Goal: Navigation & Orientation: Find specific page/section

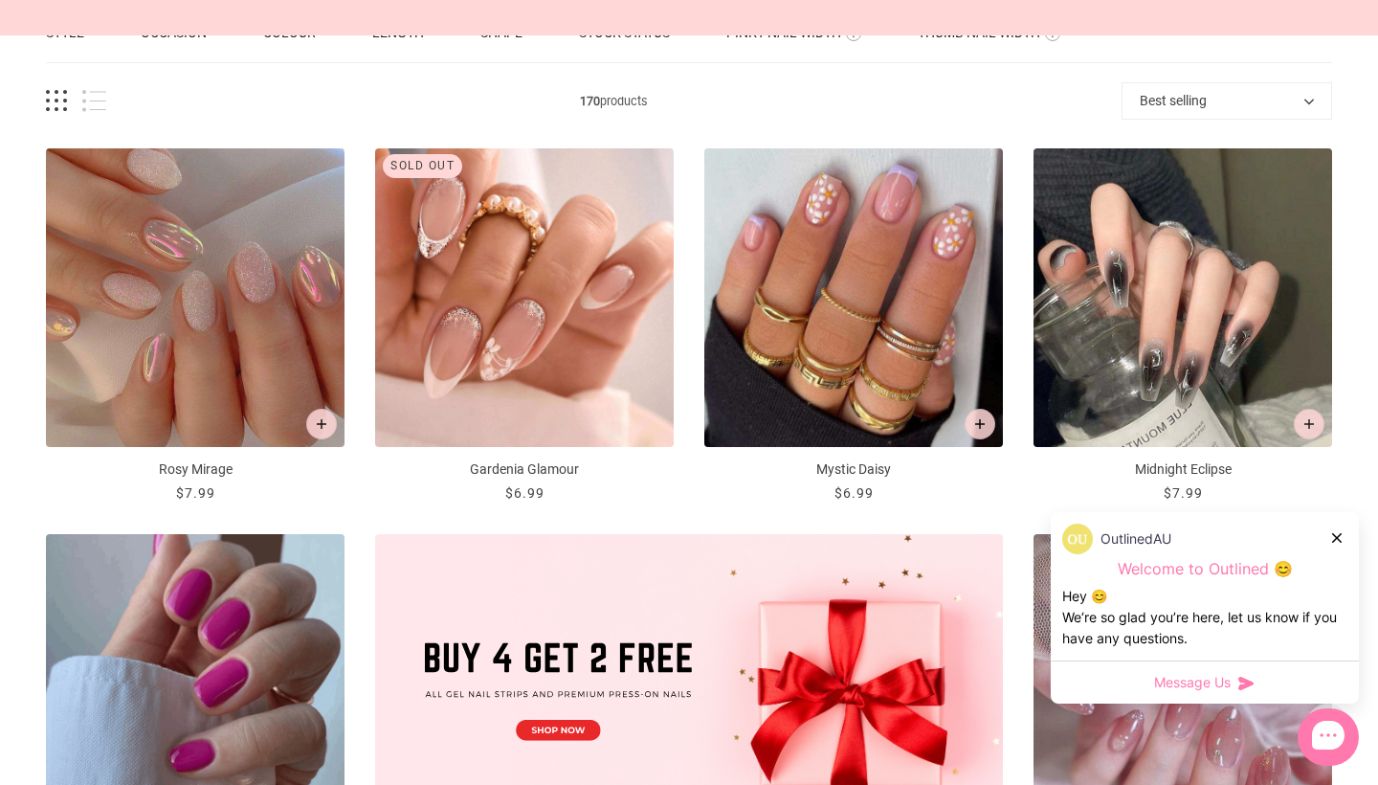
scroll to position [260, 0]
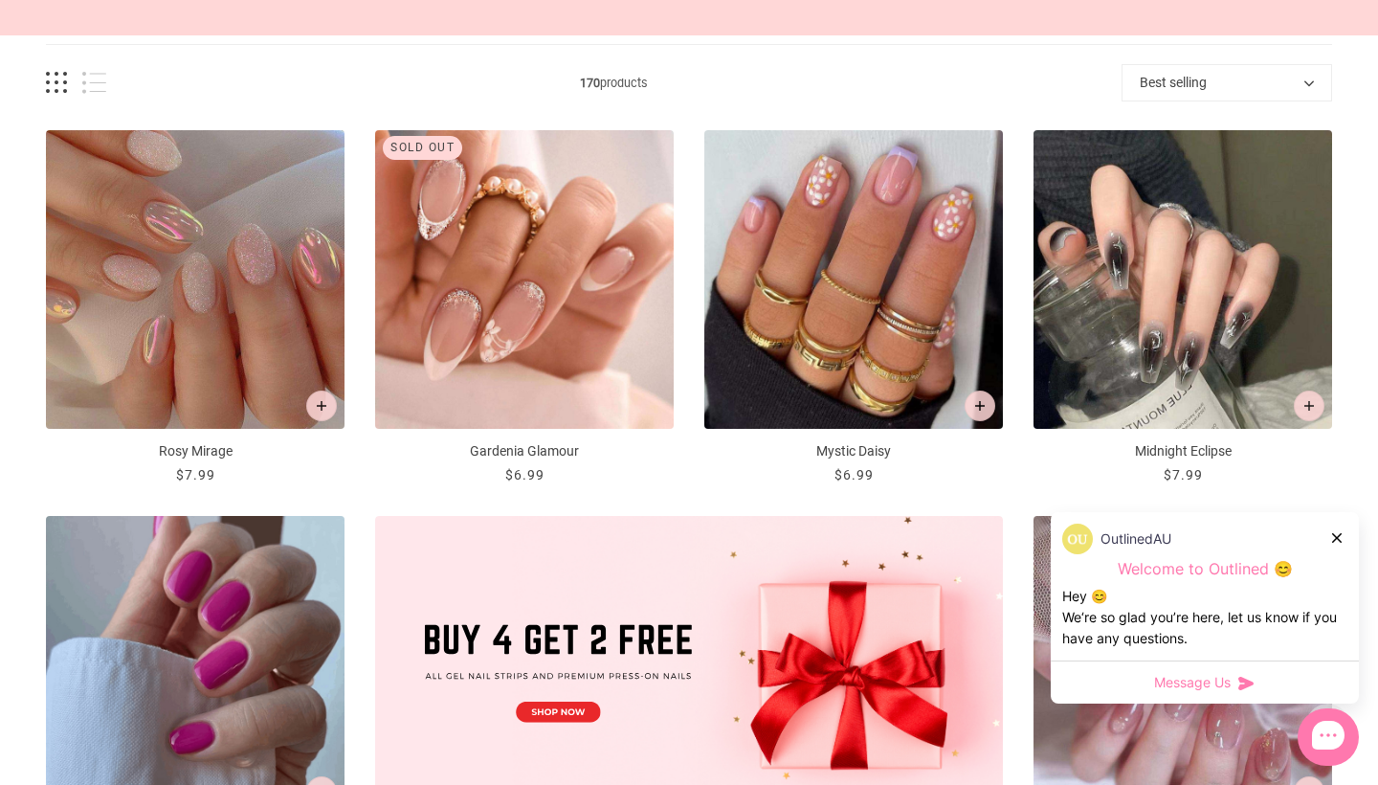
click at [1336, 535] on icon at bounding box center [1337, 538] width 10 height 10
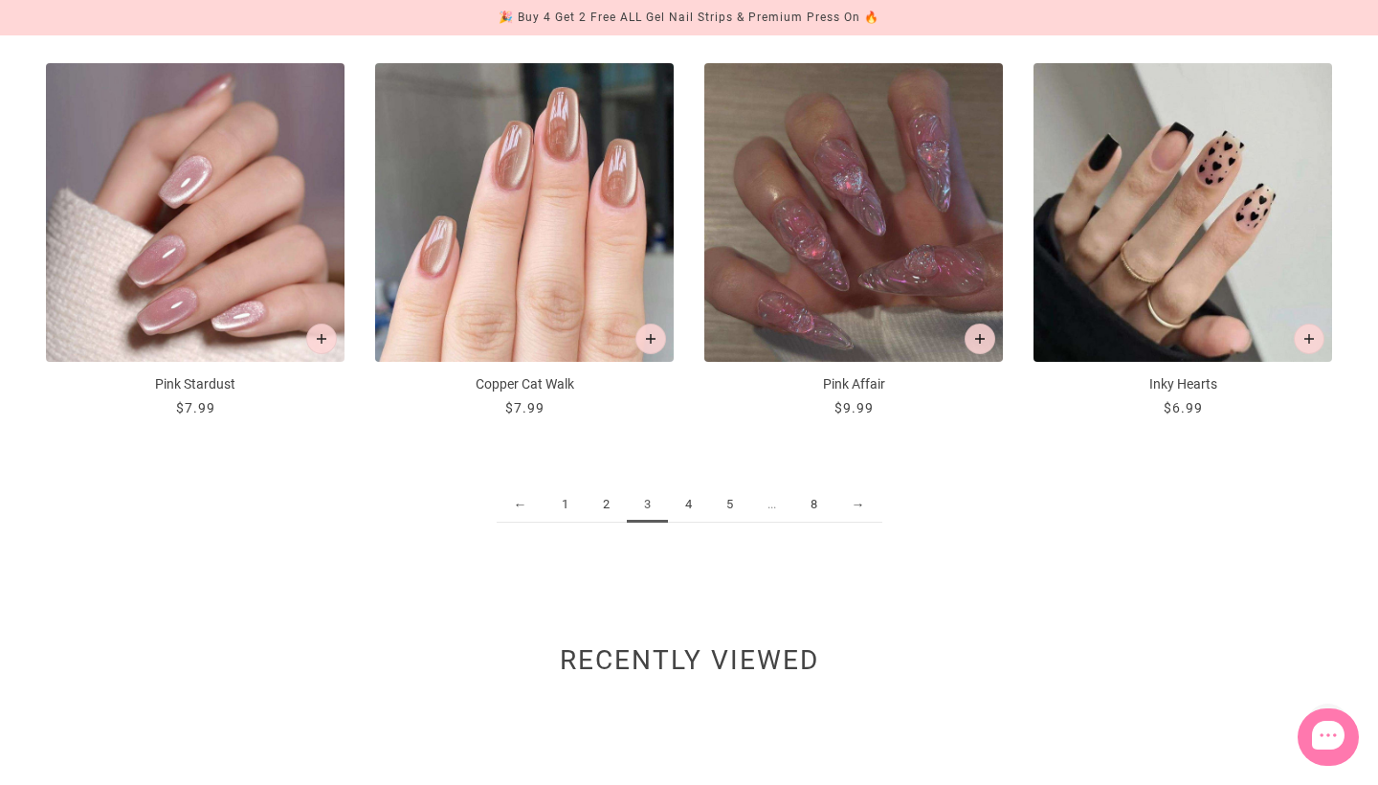
scroll to position [2261, 0]
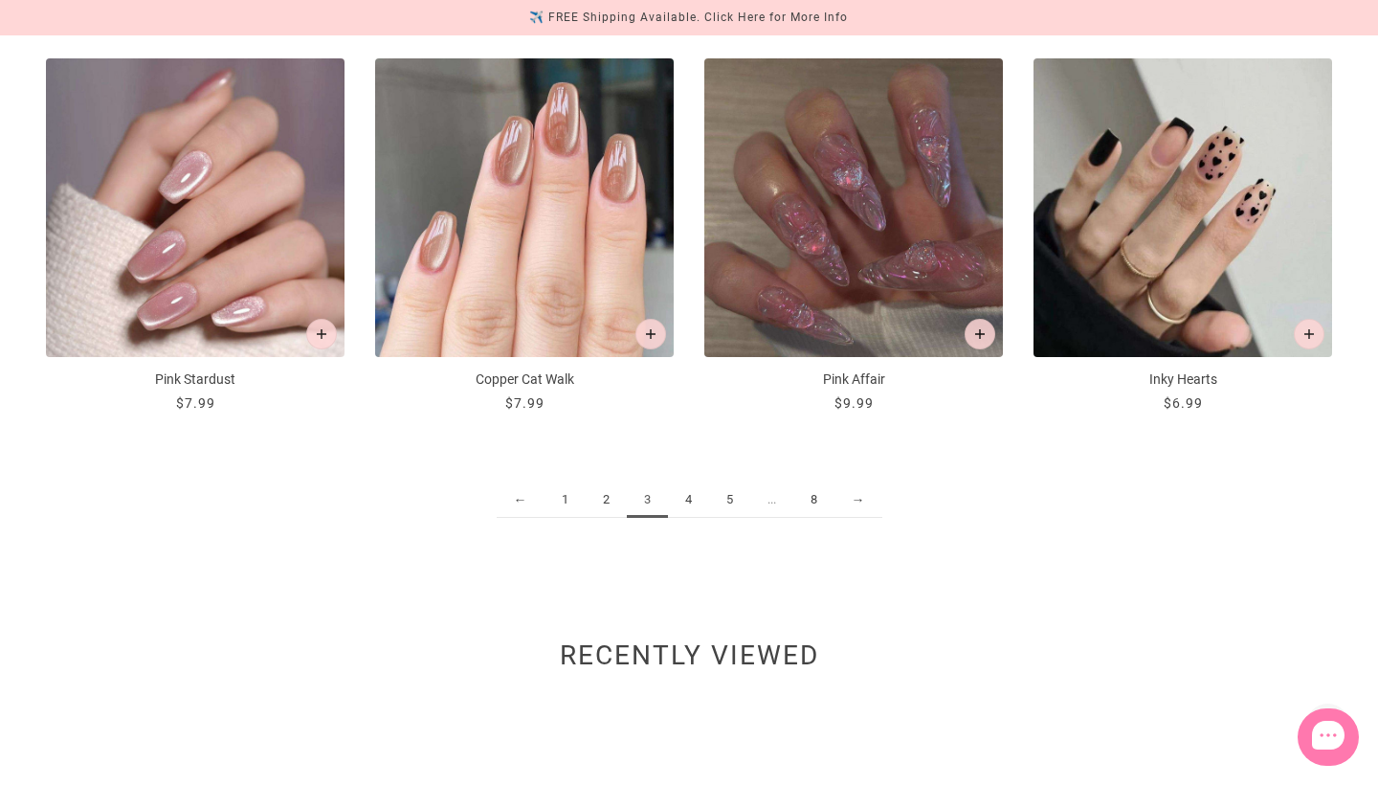
click at [562, 496] on link "1" at bounding box center [565, 499] width 41 height 35
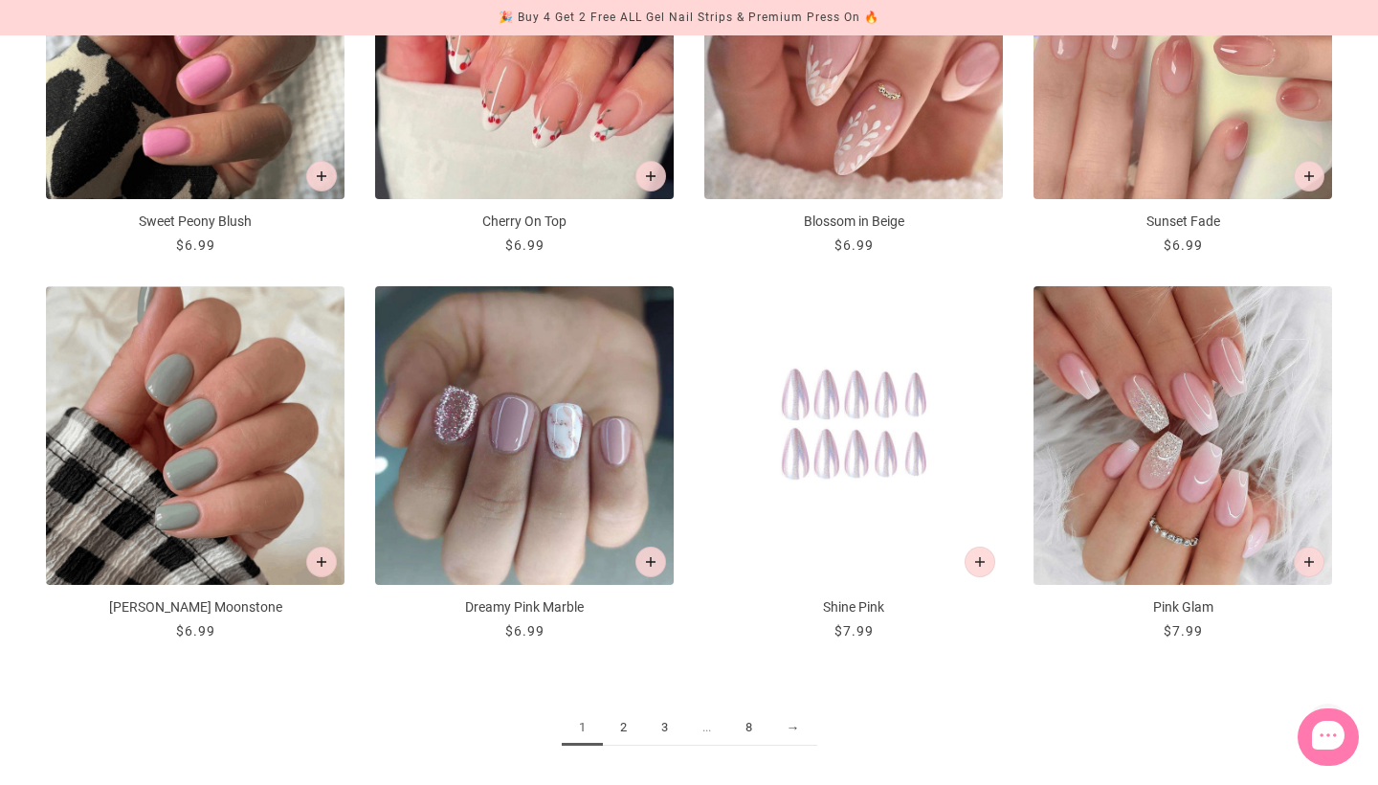
scroll to position [2057, 0]
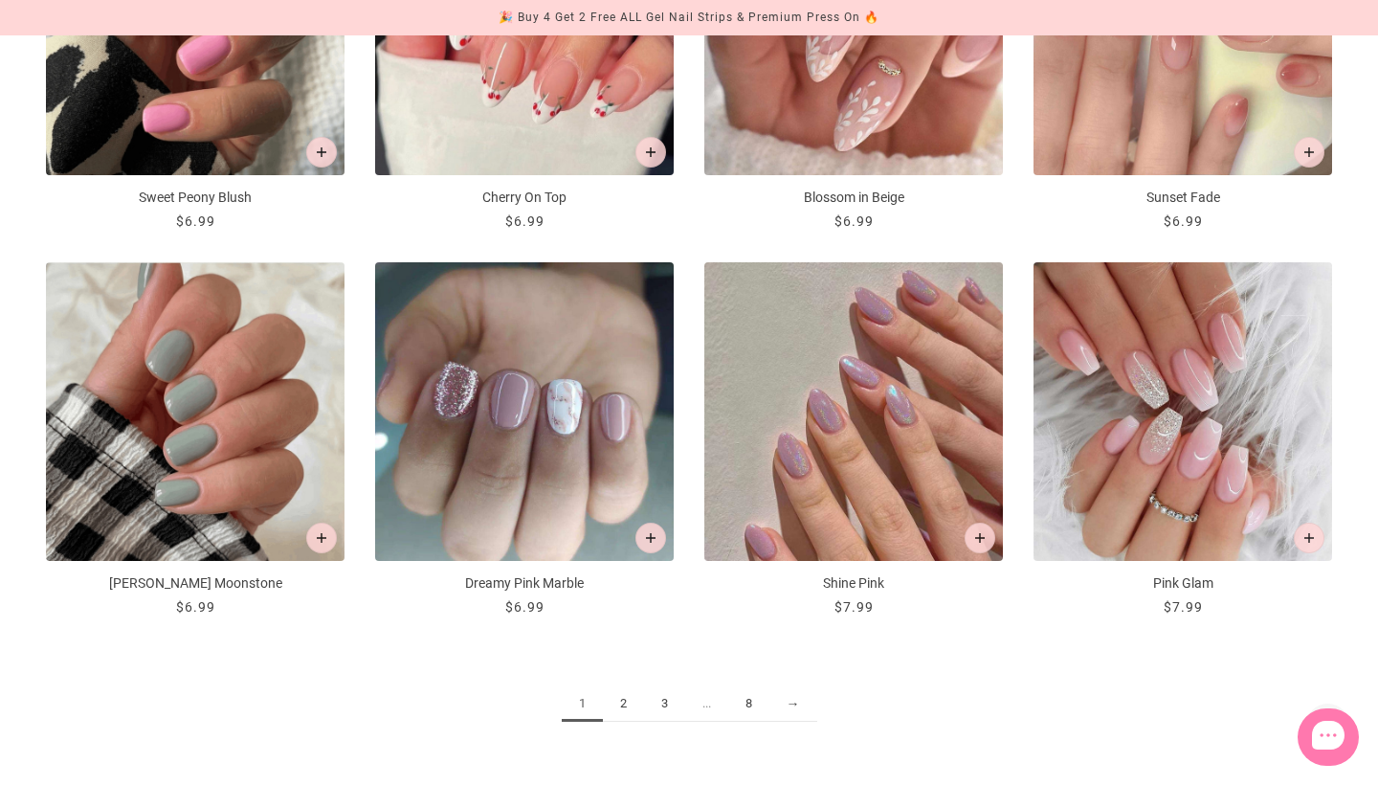
click at [614, 709] on link "2" at bounding box center [623, 703] width 41 height 35
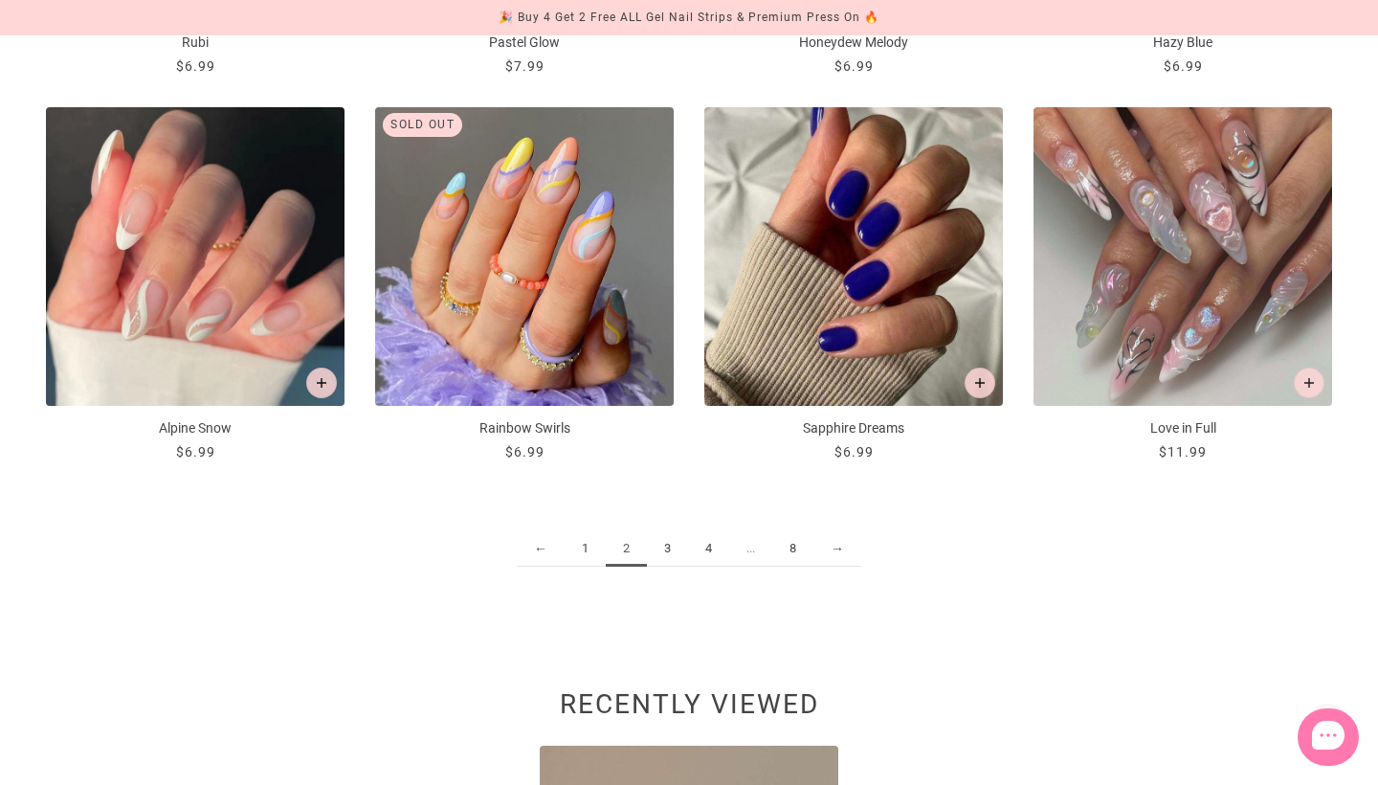
scroll to position [2229, 0]
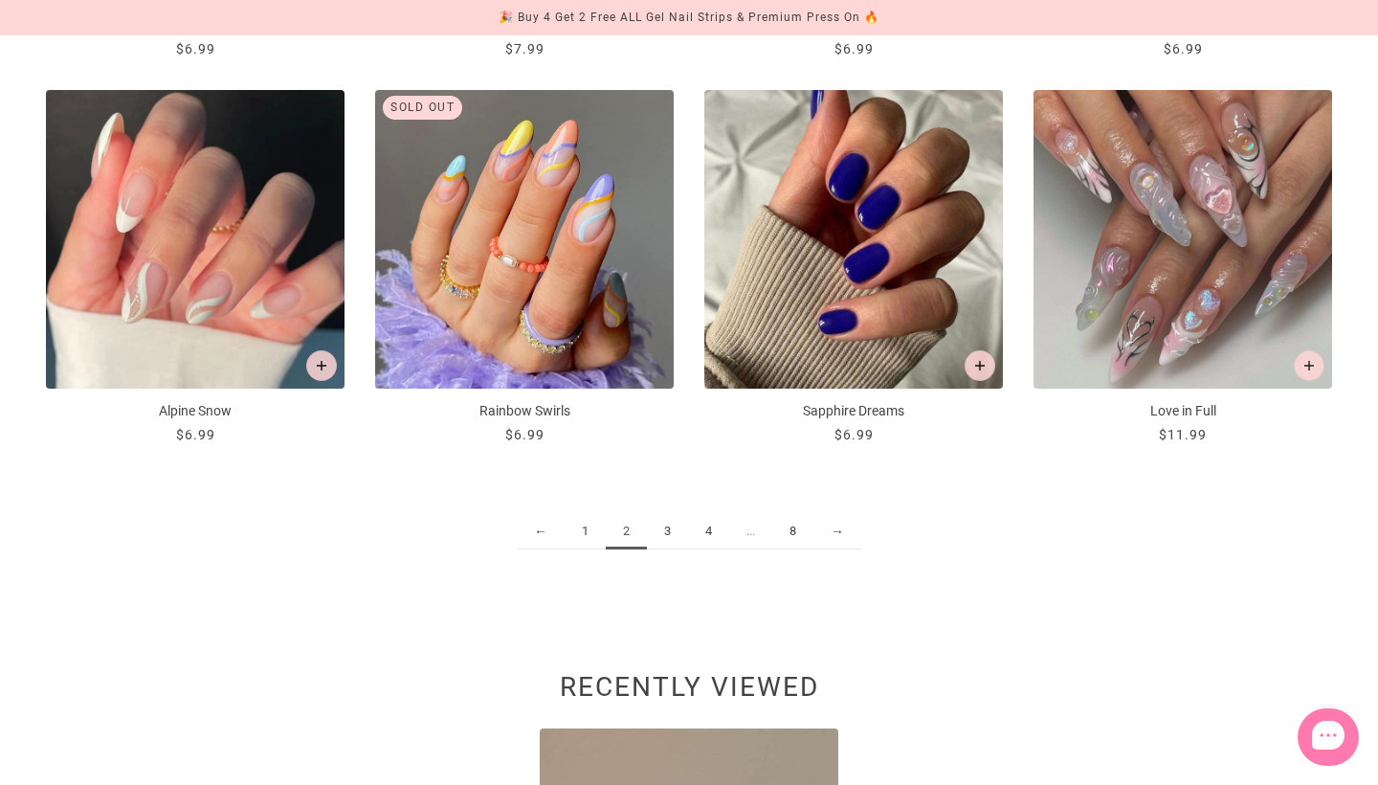
click at [664, 525] on link "3" at bounding box center [667, 531] width 41 height 35
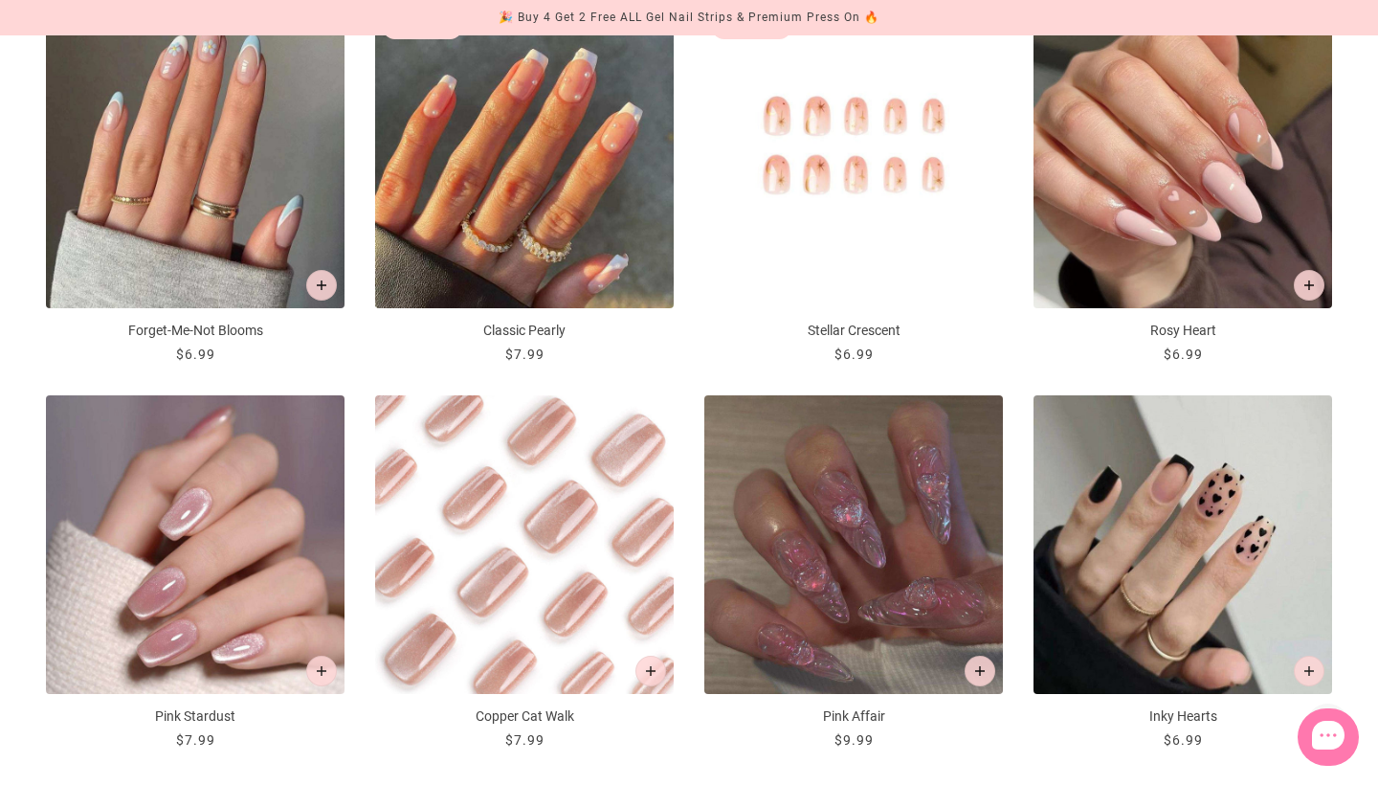
scroll to position [1774, 0]
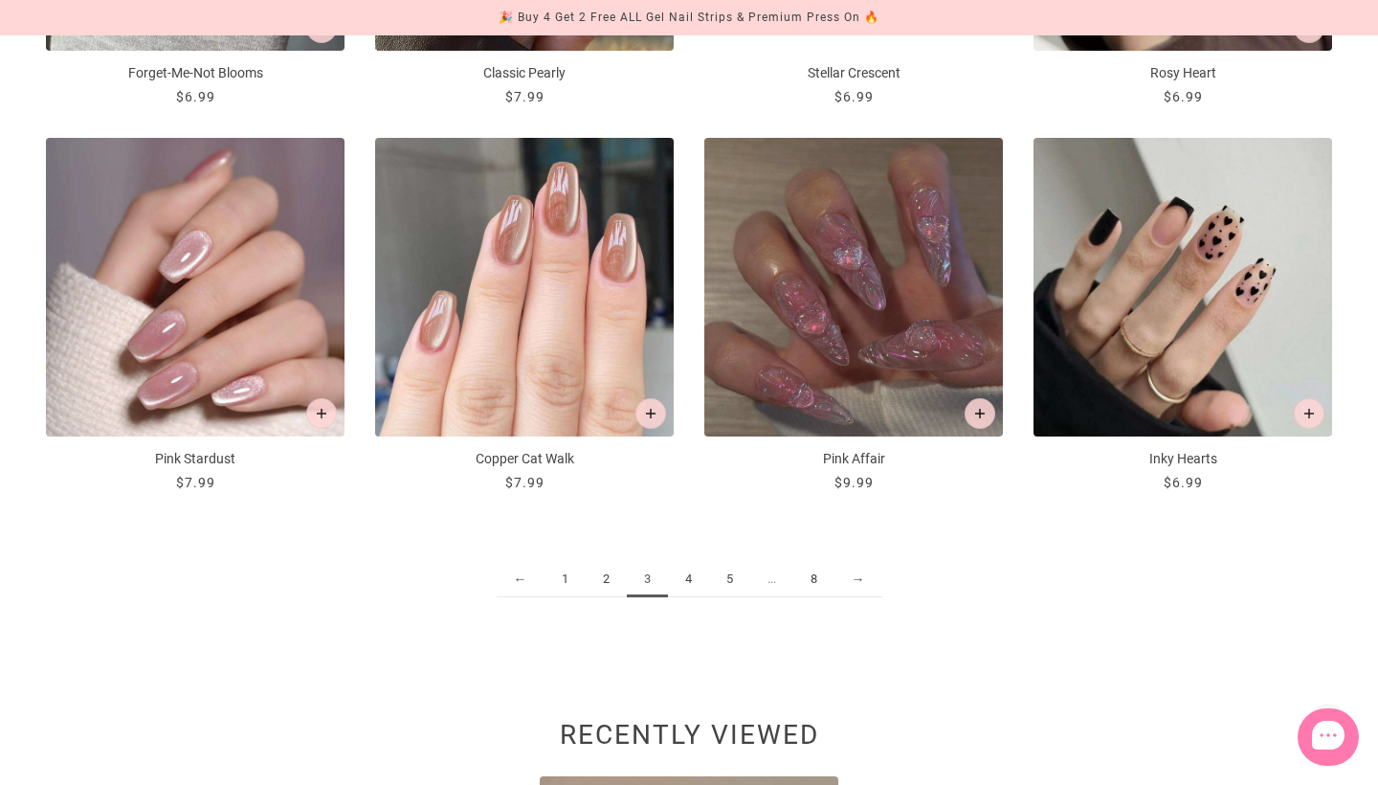
click at [690, 582] on link "4" at bounding box center [688, 579] width 41 height 35
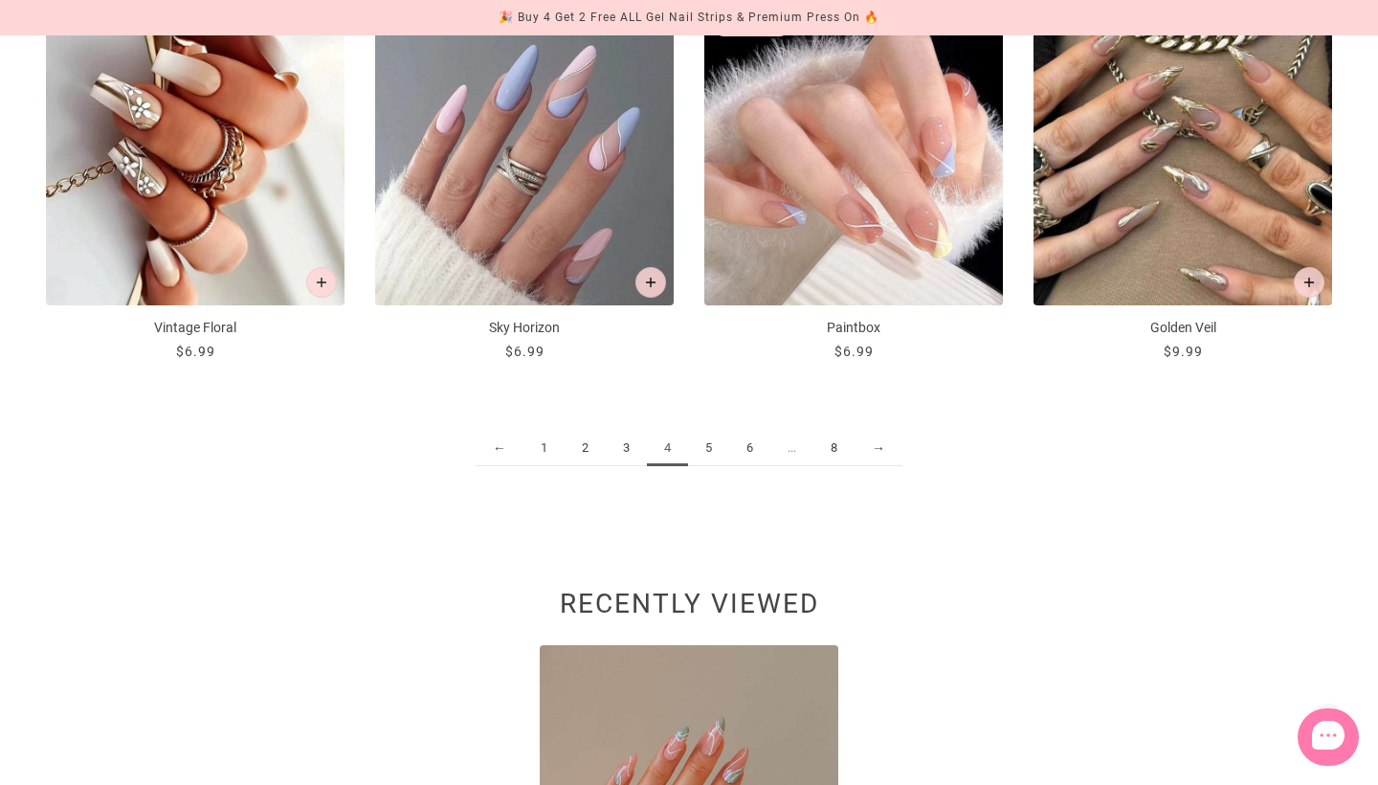
click at [709, 443] on link "5" at bounding box center [708, 448] width 41 height 35
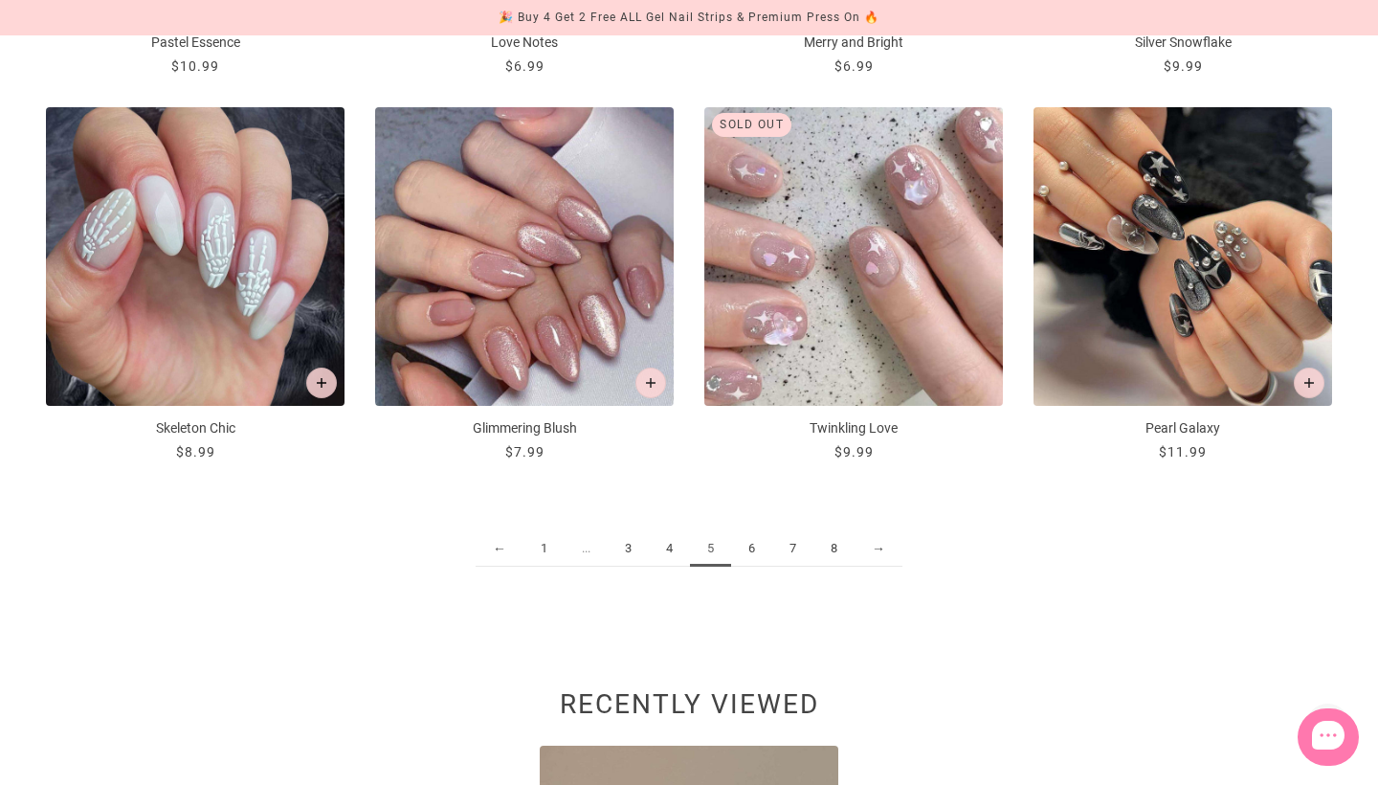
scroll to position [2227, 0]
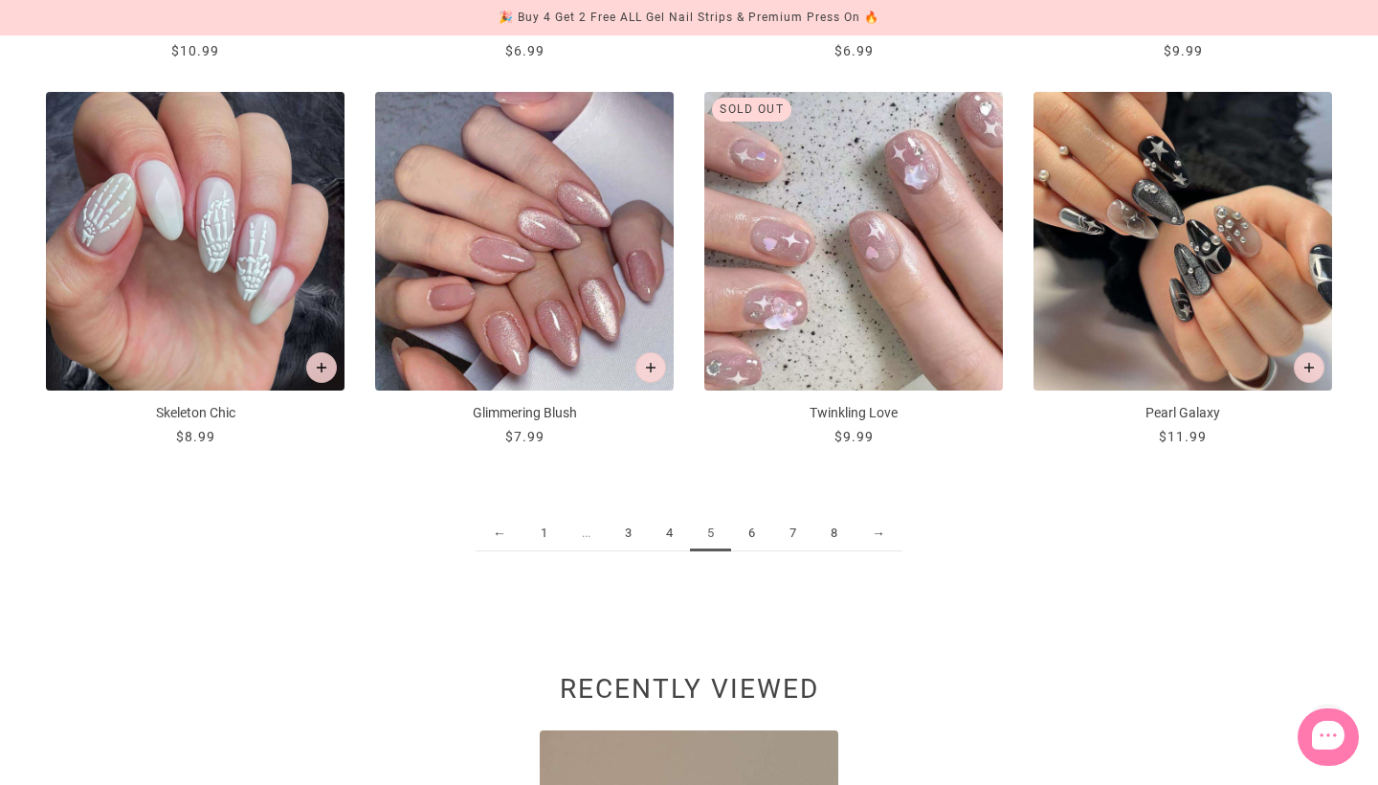
click at [757, 527] on link "6" at bounding box center [751, 533] width 41 height 35
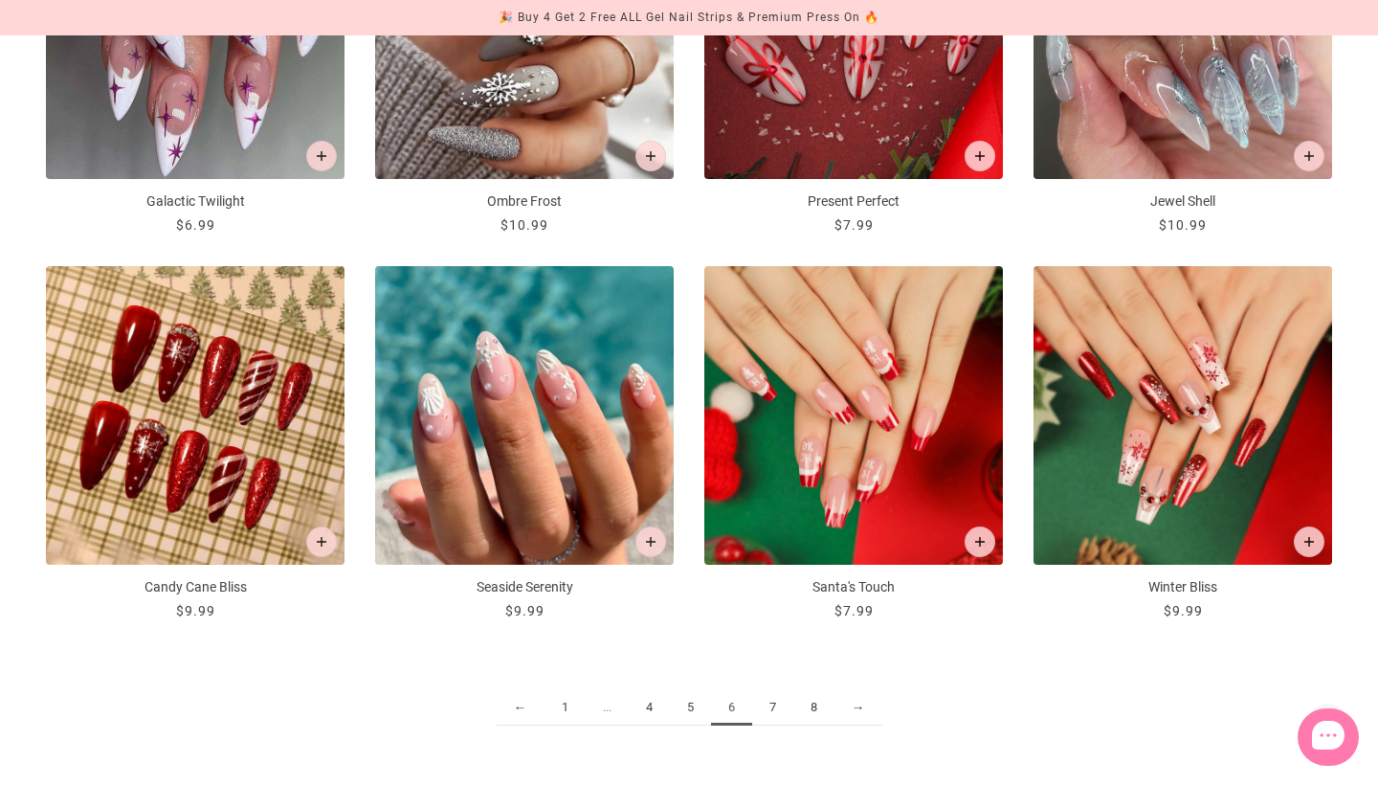
scroll to position [2054, 0]
